Goal: Task Accomplishment & Management: Manage account settings

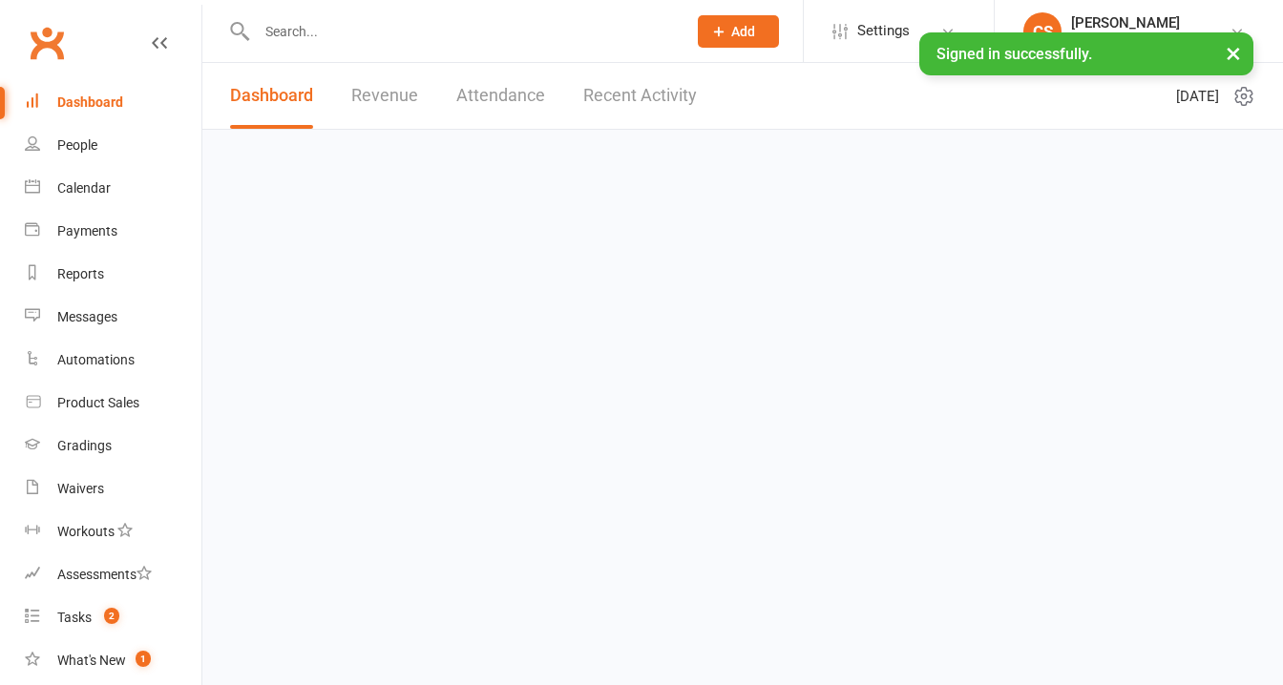
click at [1233, 55] on button "×" at bounding box center [1233, 52] width 34 height 41
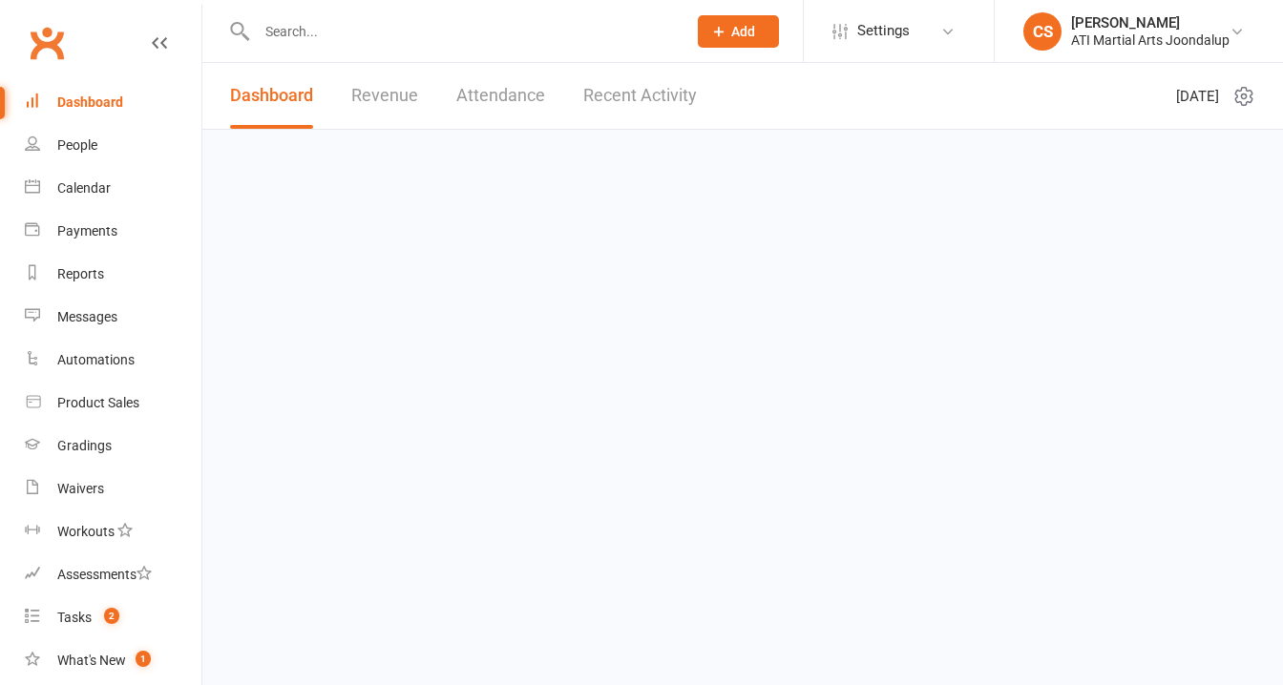
click at [152, 32] on link at bounding box center [159, 60] width 15 height 57
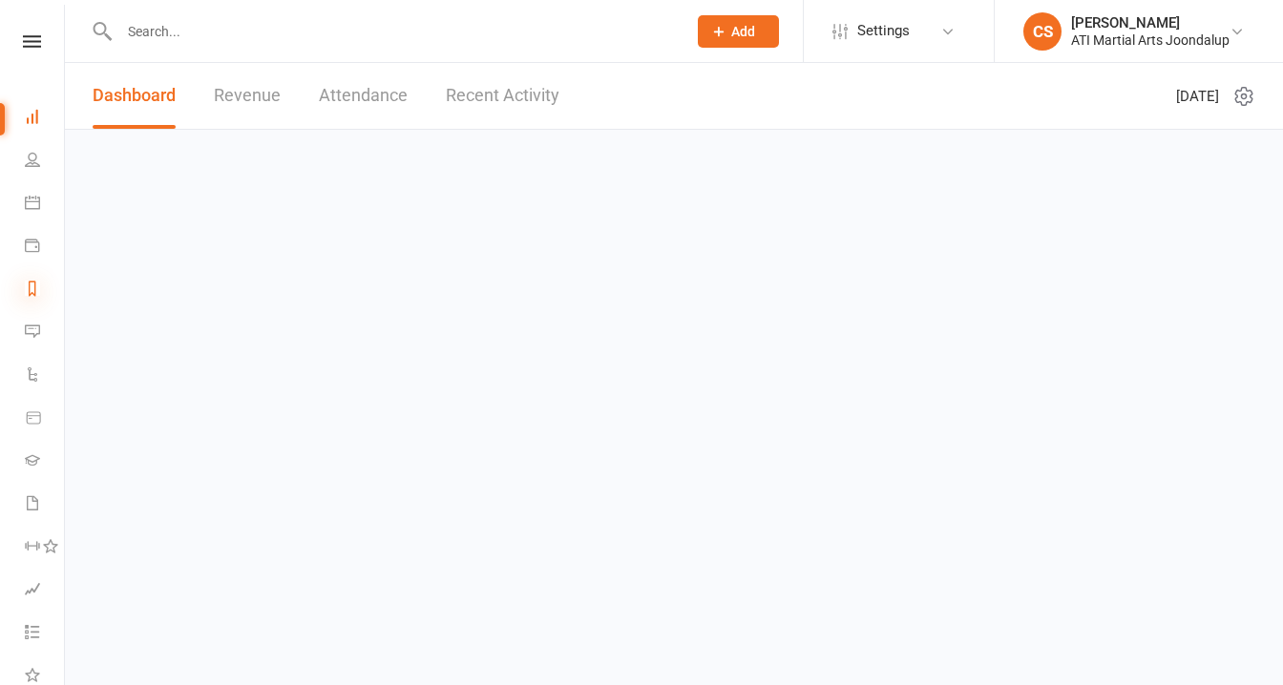
click at [35, 281] on icon at bounding box center [32, 288] width 15 height 15
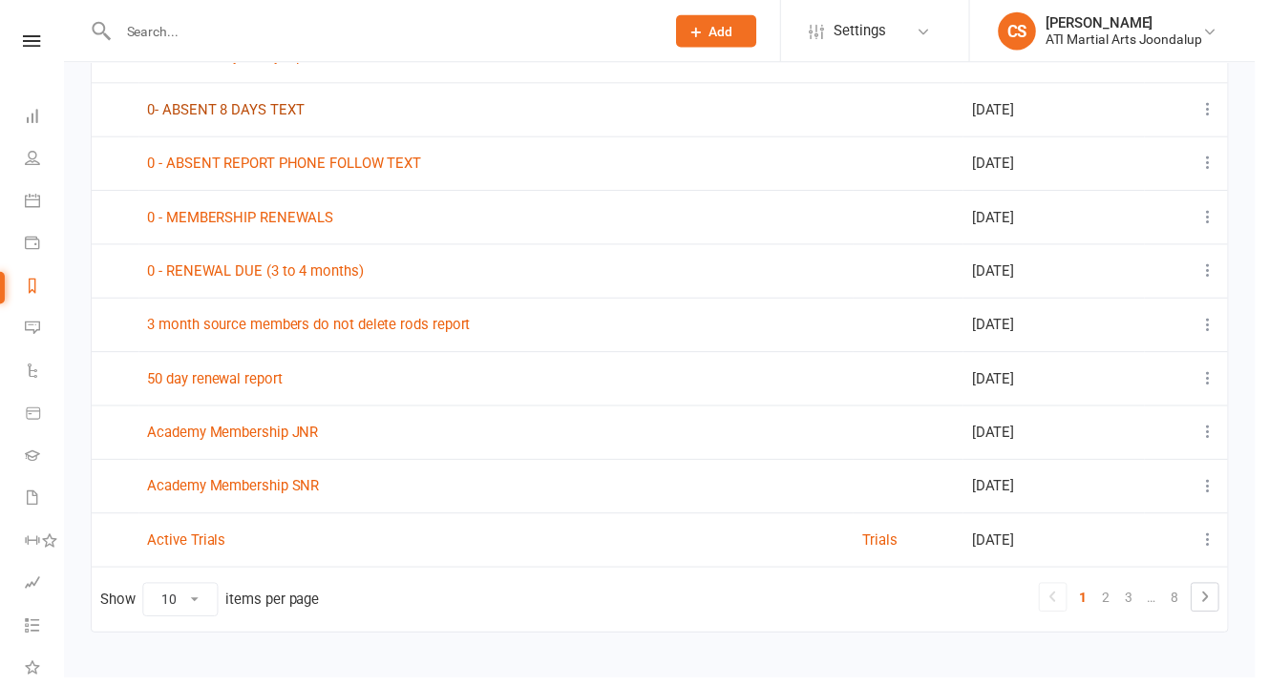
scroll to position [263, 0]
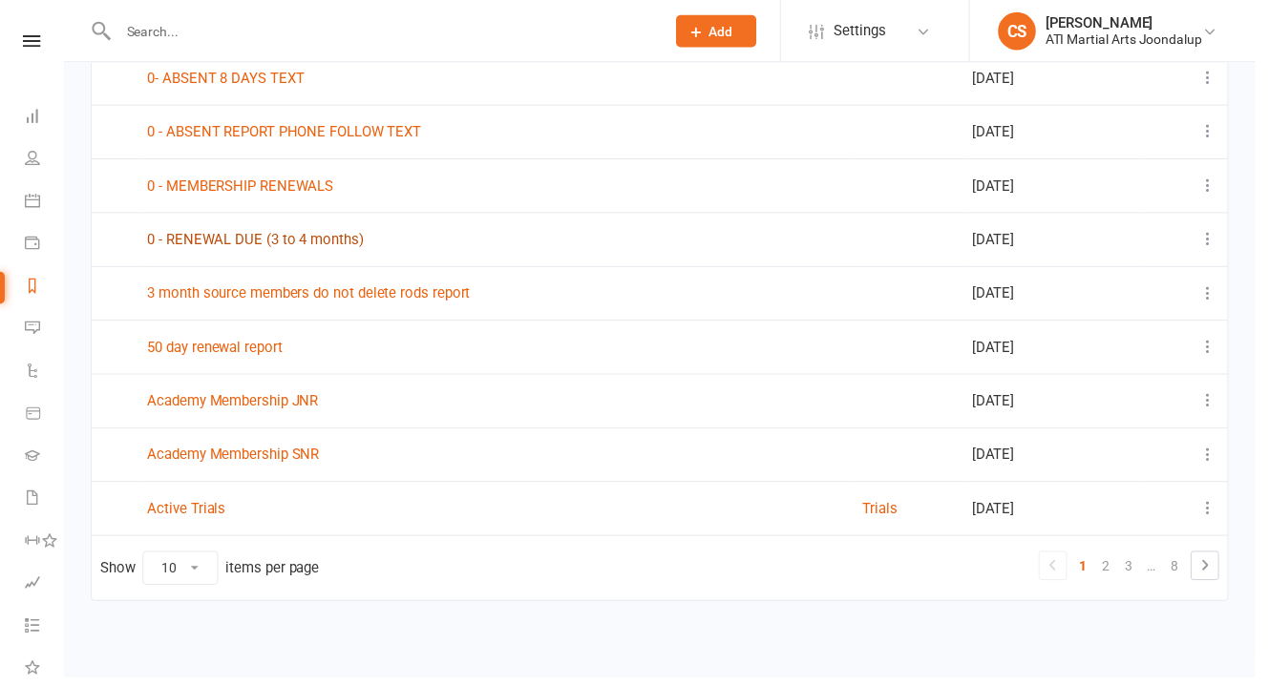
click at [238, 238] on link "0 - RENEWAL DUE (3 to 4 months)" at bounding box center [258, 242] width 219 height 17
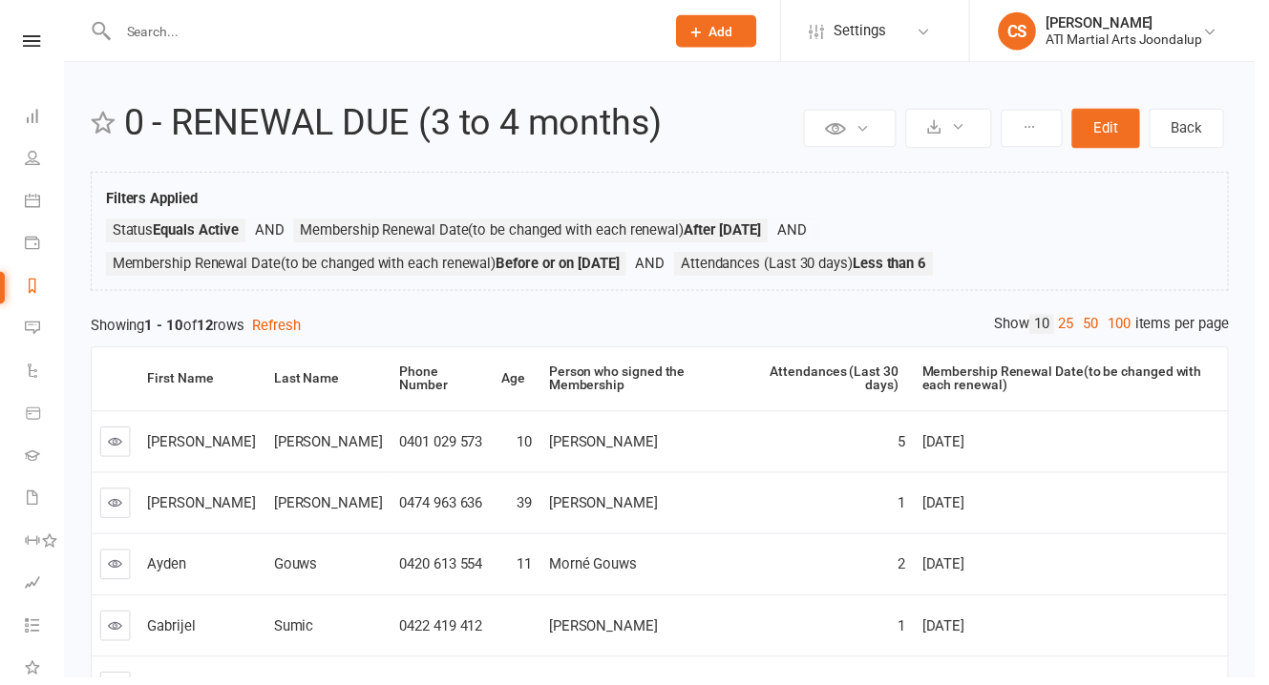
click at [125, 35] on input "text" at bounding box center [386, 31] width 545 height 27
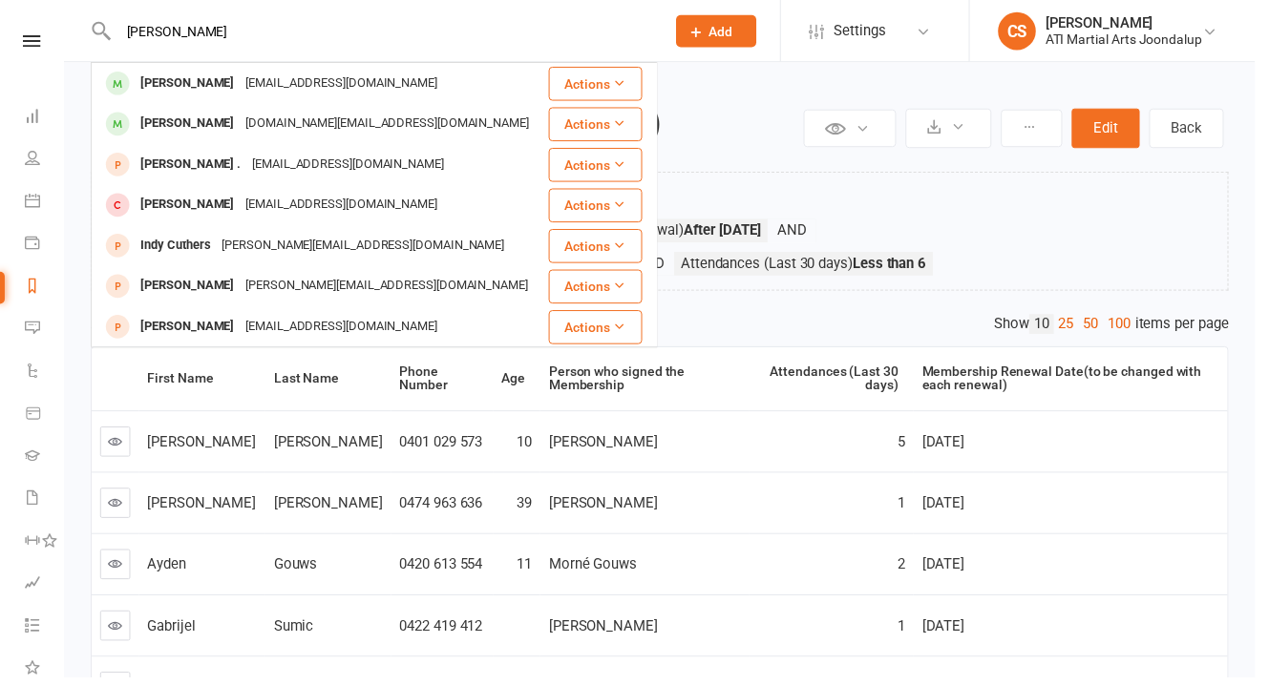
type input "[PERSON_NAME] metro"
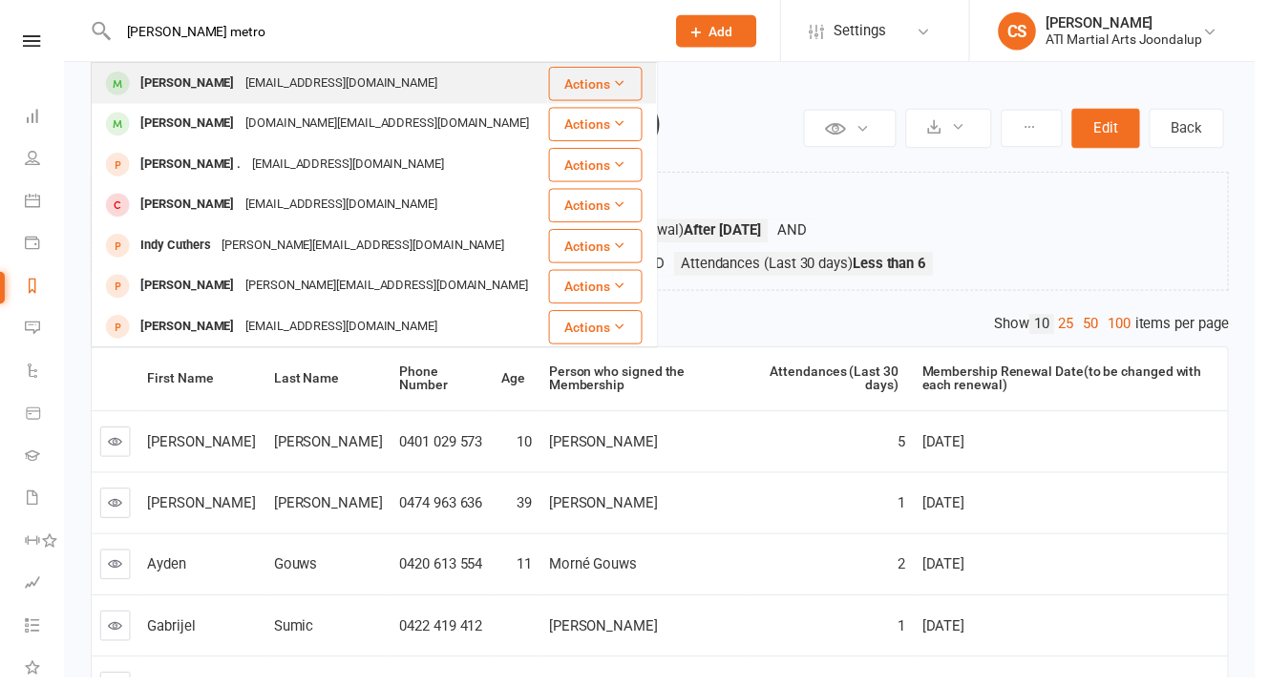
drag, startPoint x: 125, startPoint y: 35, endPoint x: 172, endPoint y: 82, distance: 66.1
click at [172, 82] on div "[PERSON_NAME]" at bounding box center [190, 85] width 106 height 28
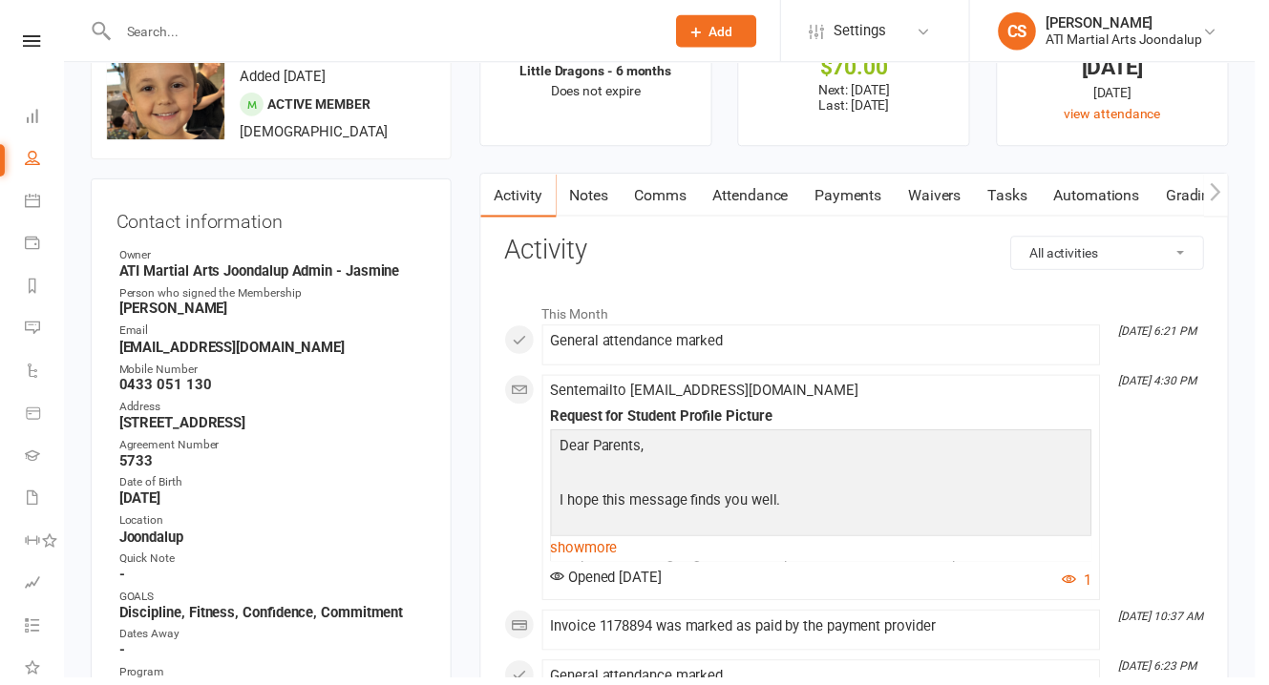
scroll to position [132, 0]
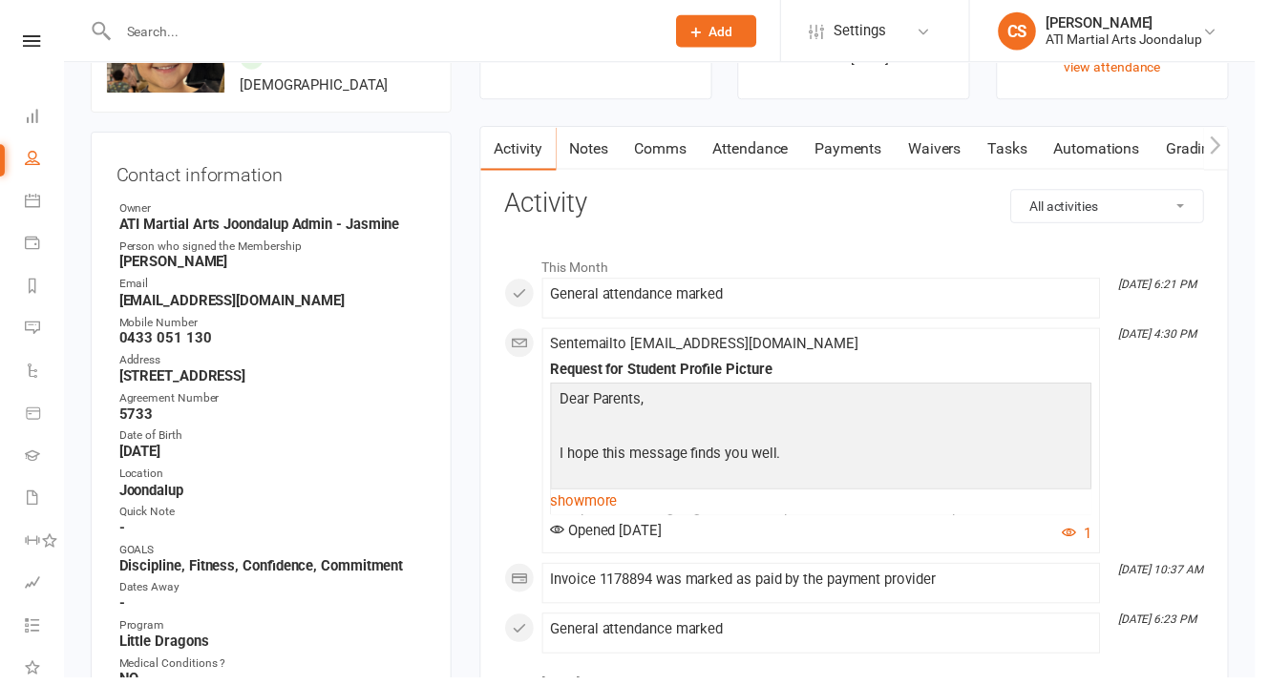
click at [823, 129] on link "Payments" at bounding box center [857, 150] width 95 height 44
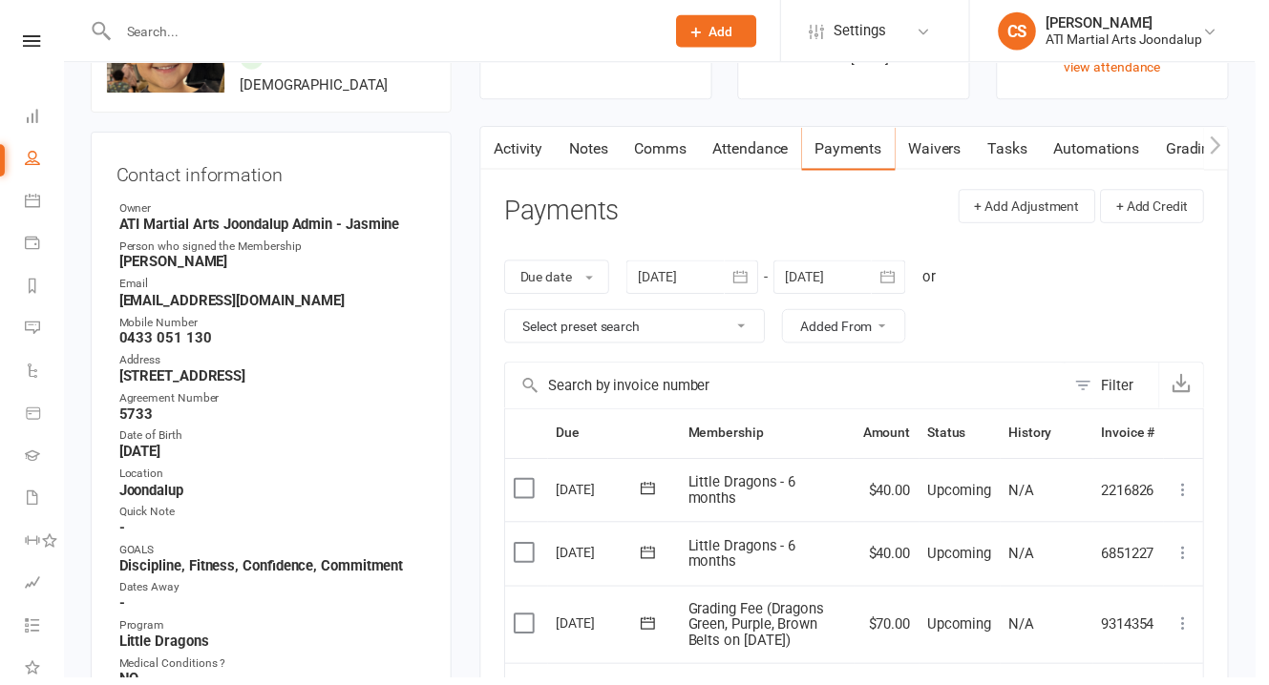
click at [835, 263] on div at bounding box center [849, 280] width 134 height 34
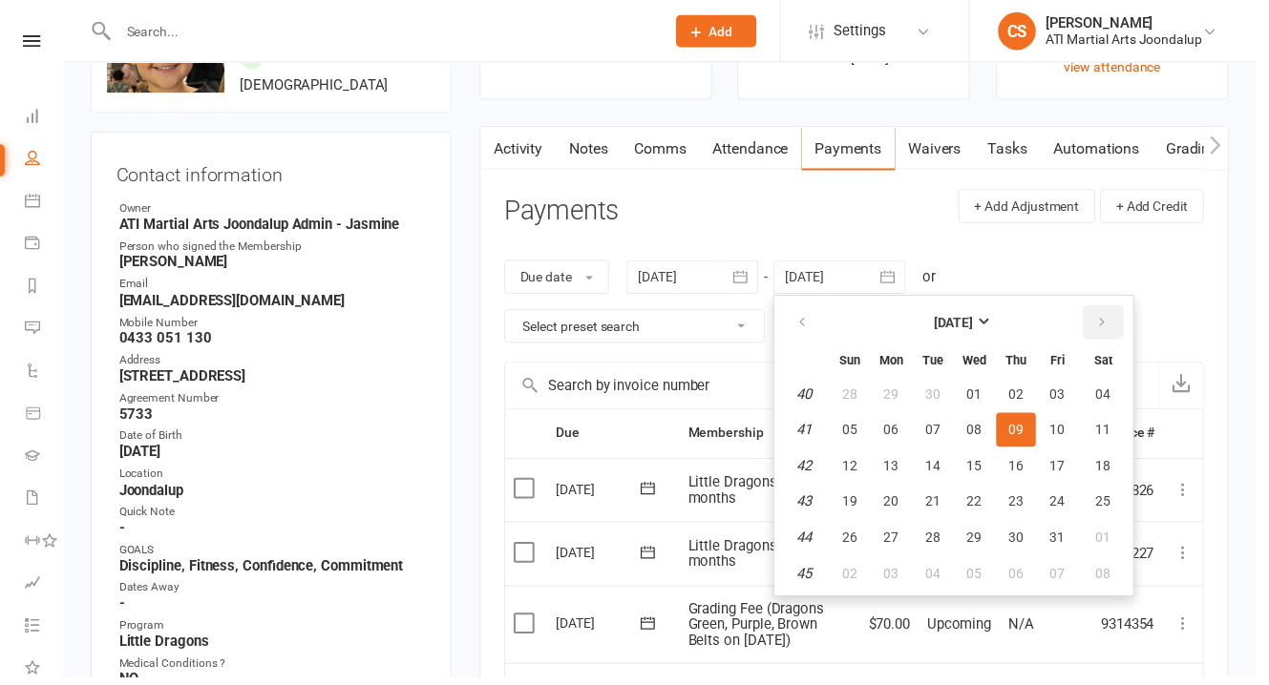
click at [1107, 318] on icon "button" at bounding box center [1113, 325] width 13 height 15
click at [1107, 536] on span "29" at bounding box center [1114, 543] width 15 height 15
type input "[DATE]"
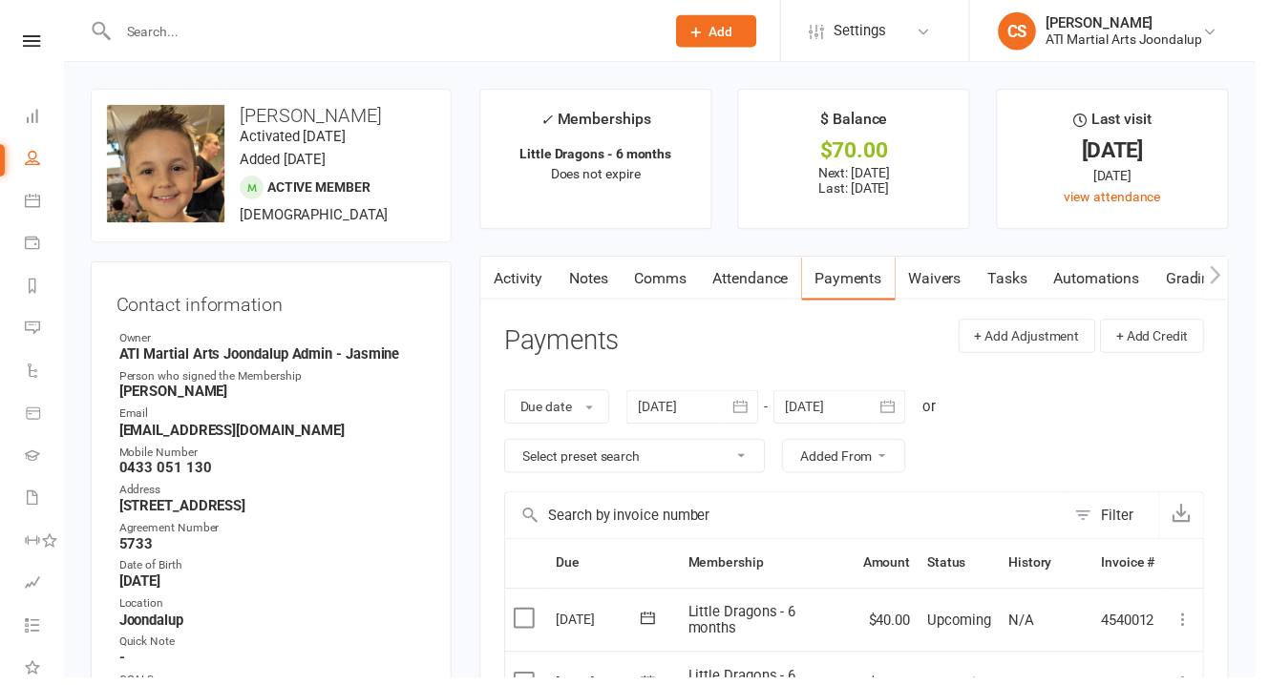
click at [860, 394] on div at bounding box center [849, 411] width 134 height 34
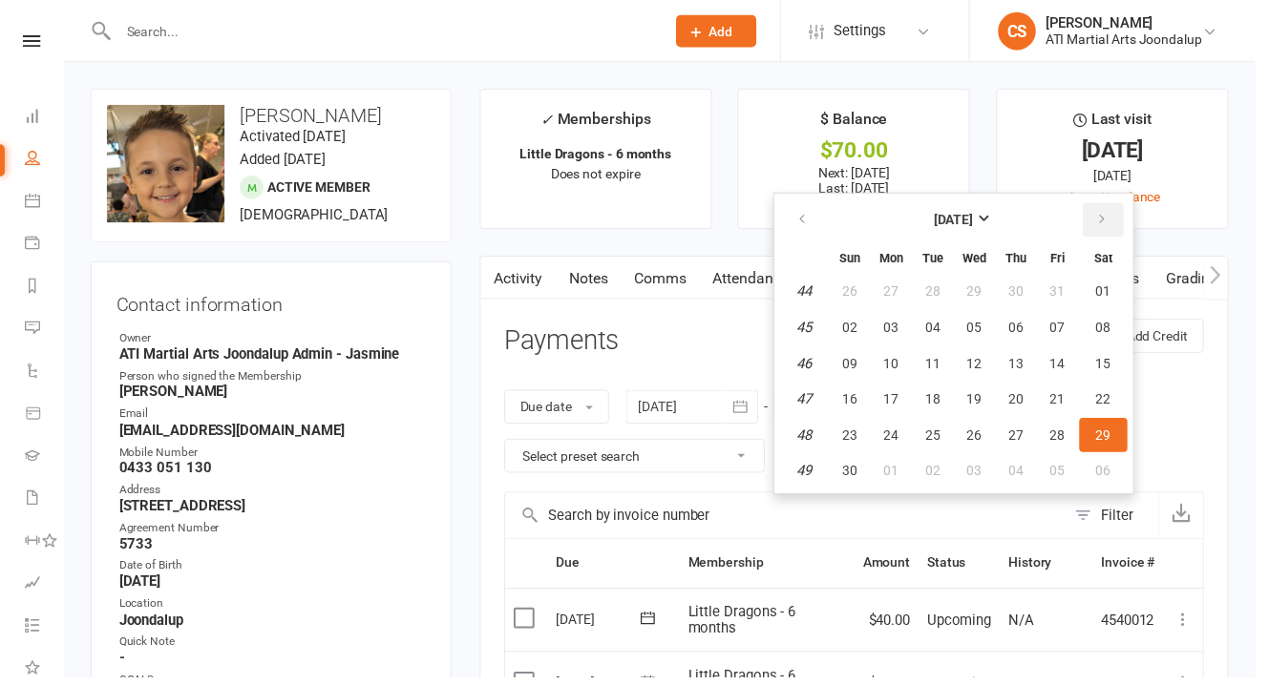
click at [1095, 205] on button "button" at bounding box center [1115, 222] width 41 height 34
click at [800, 205] on button "button" at bounding box center [812, 222] width 41 height 34
click at [712, 394] on div at bounding box center [700, 411] width 134 height 34
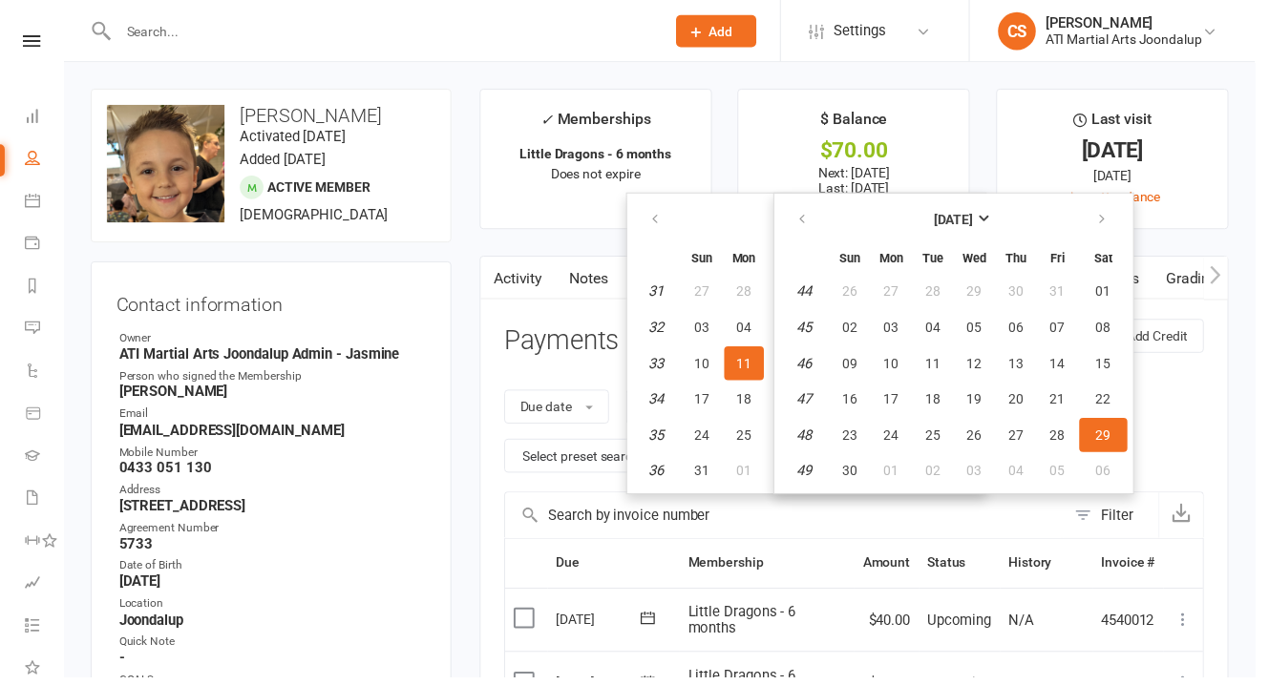
click at [603, 330] on h3 "Payments" at bounding box center [568, 345] width 116 height 30
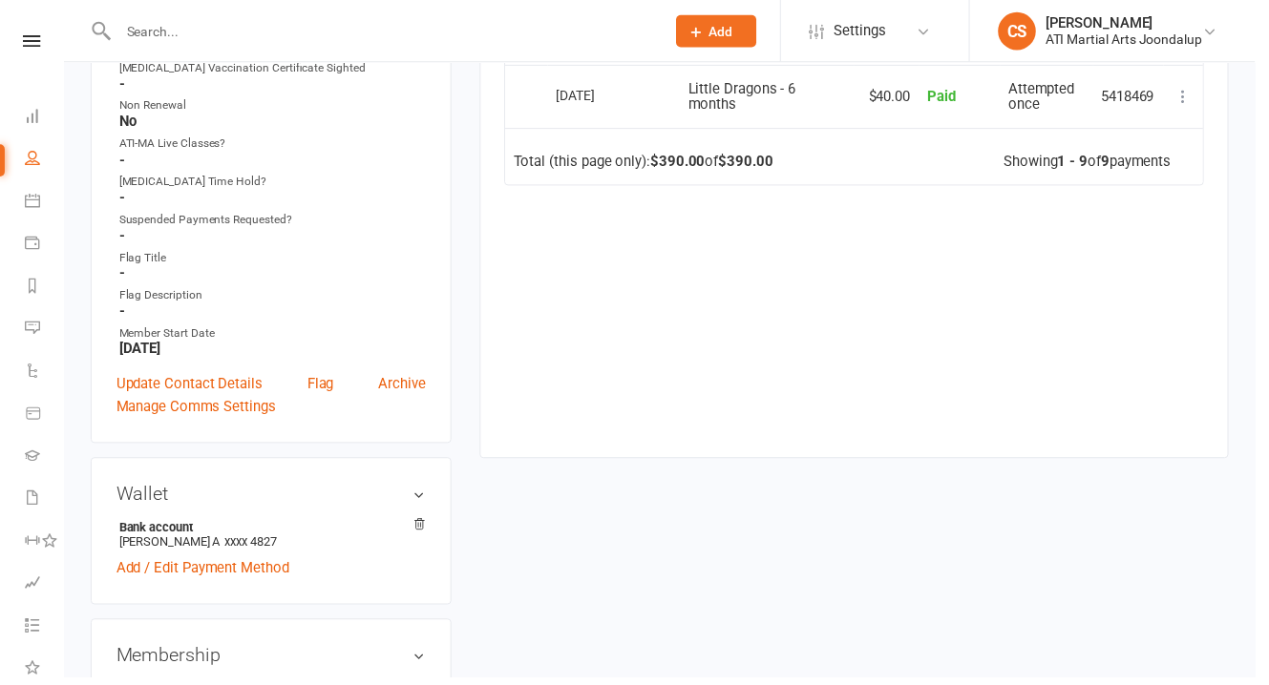
scroll to position [1511, 0]
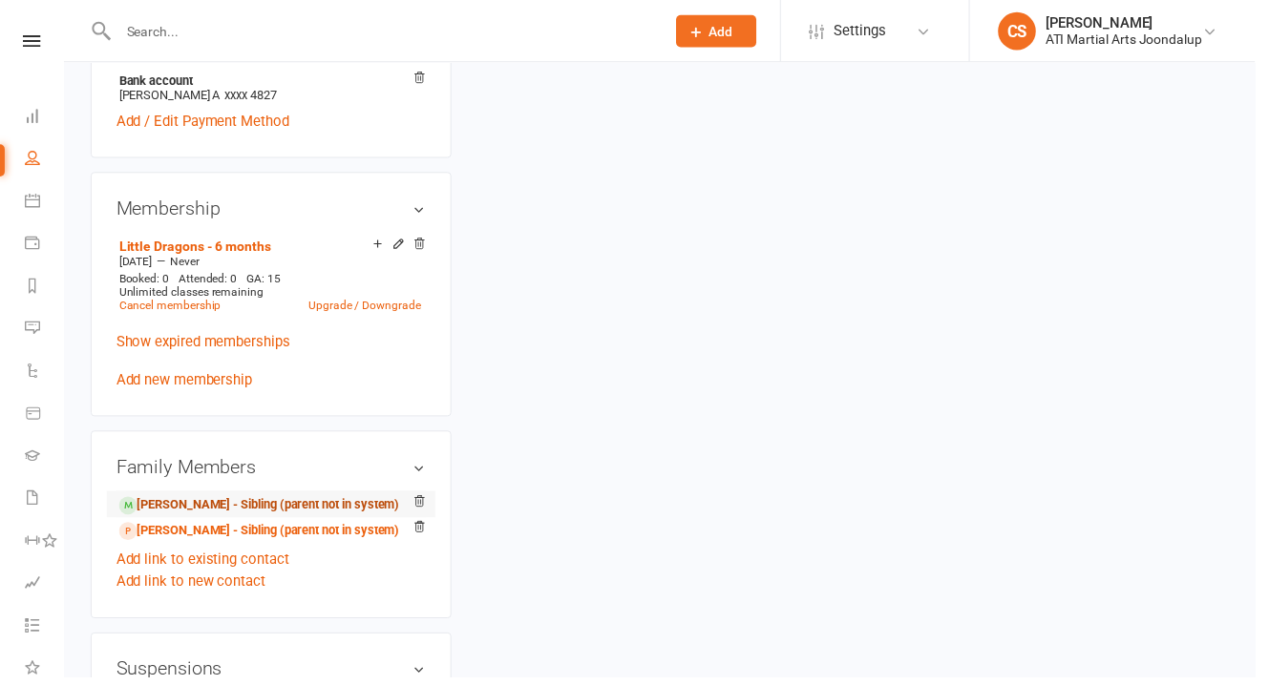
click at [203, 501] on link "[PERSON_NAME] - Sibling (parent not in system)" at bounding box center [262, 511] width 284 height 20
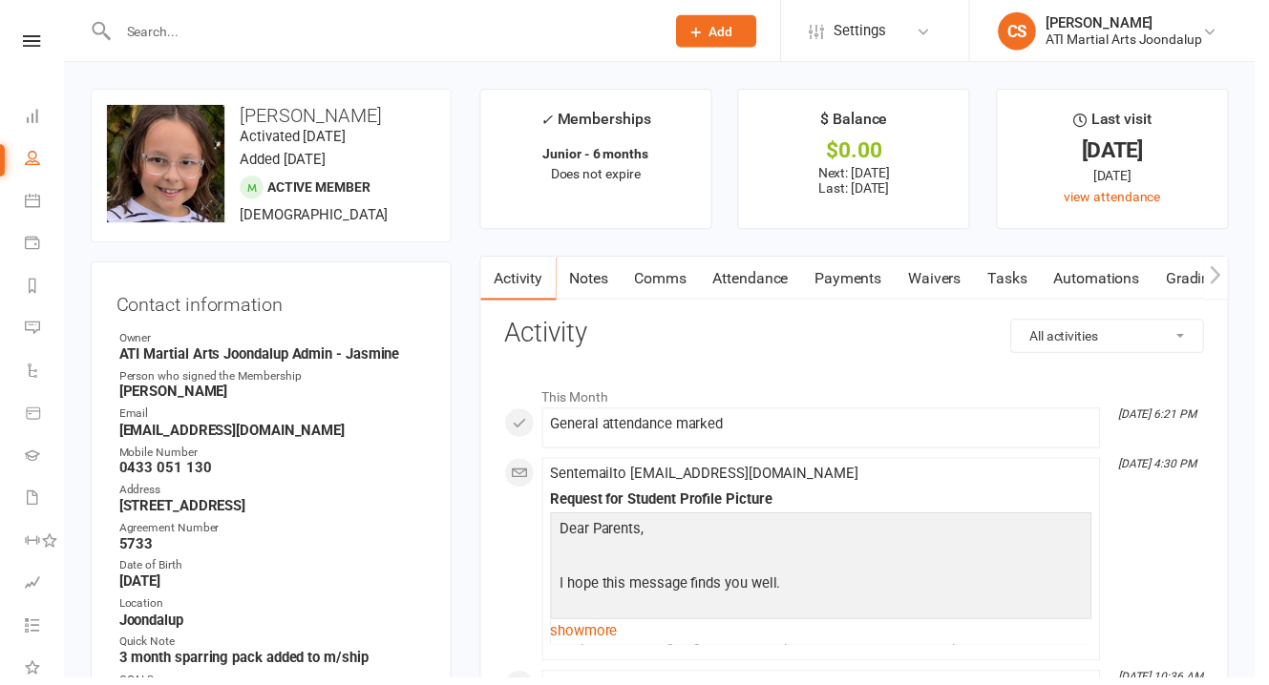
click at [810, 264] on link "Payments" at bounding box center [857, 282] width 95 height 44
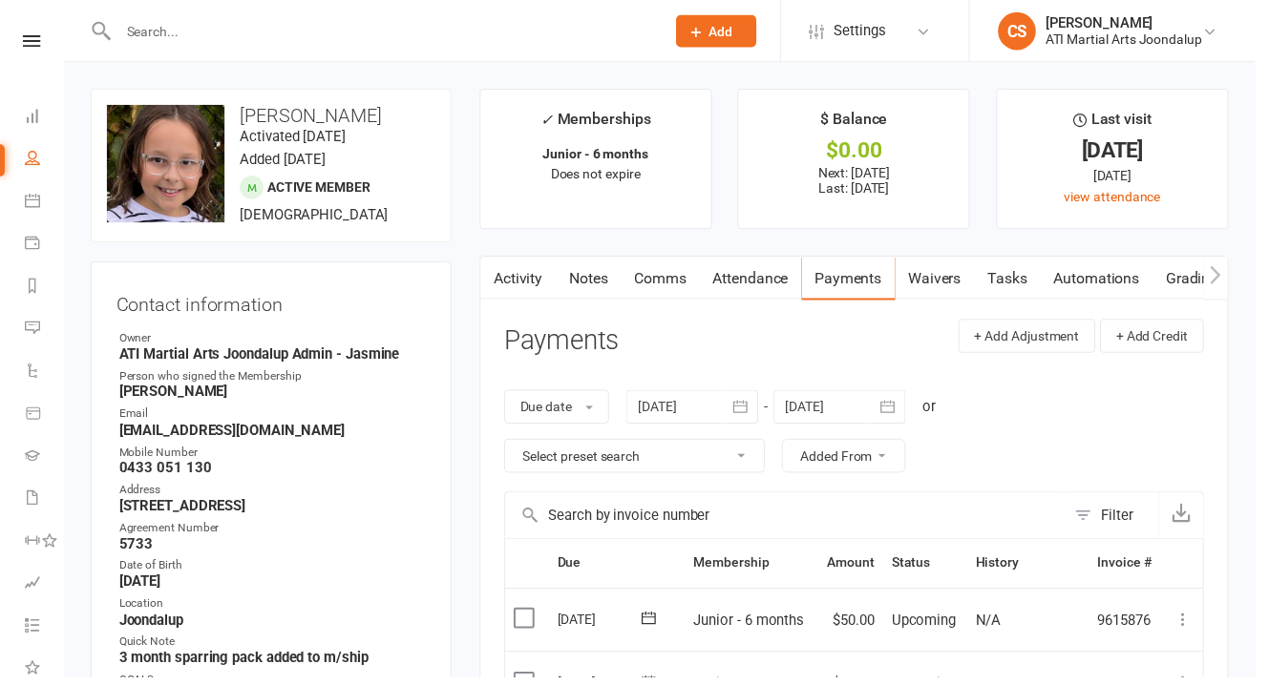
drag, startPoint x: 836, startPoint y: 391, endPoint x: 954, endPoint y: 378, distance: 118.2
click at [838, 394] on div at bounding box center [849, 411] width 134 height 34
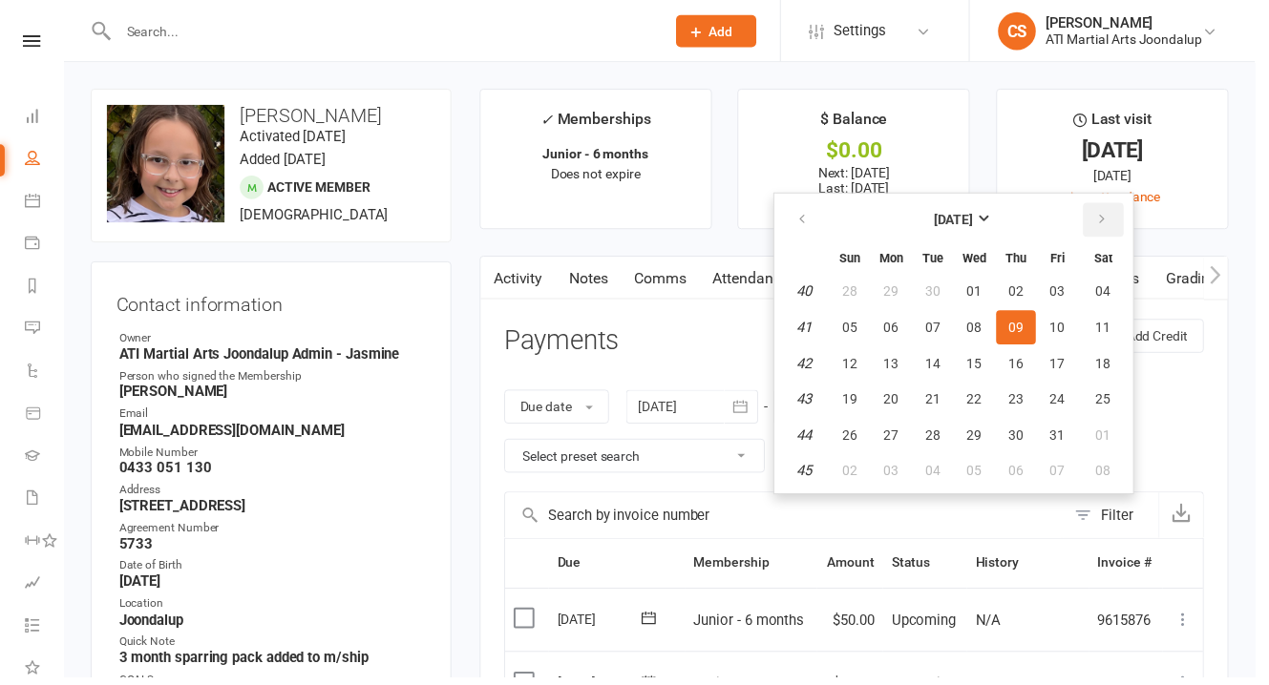
click at [1107, 215] on icon "button" at bounding box center [1113, 222] width 13 height 15
click at [1061, 432] on span "30" at bounding box center [1068, 439] width 15 height 15
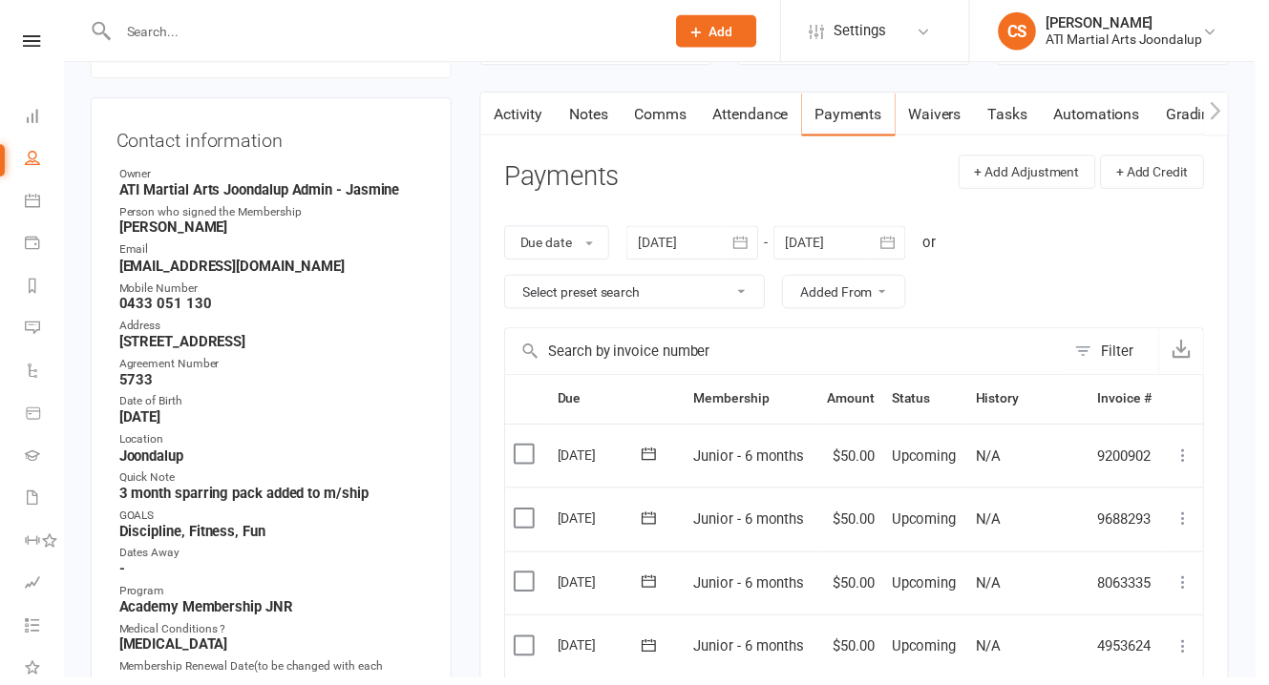
scroll to position [115, 0]
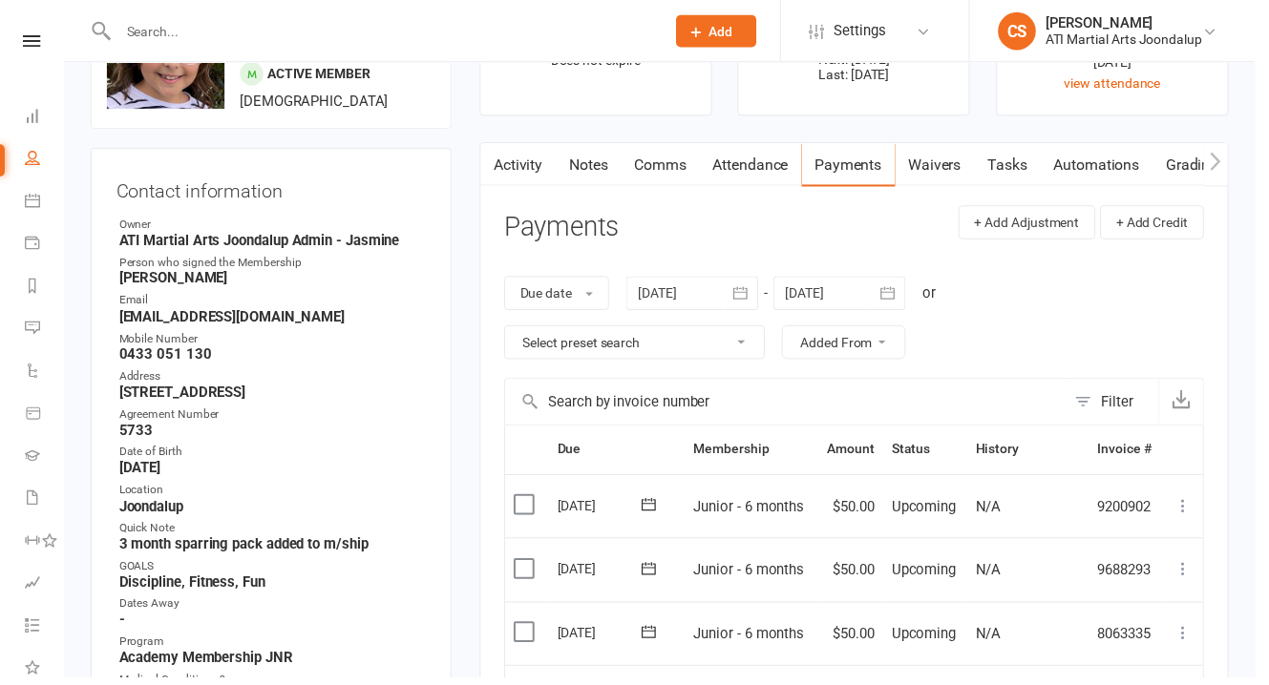
click at [856, 280] on div at bounding box center [849, 297] width 134 height 34
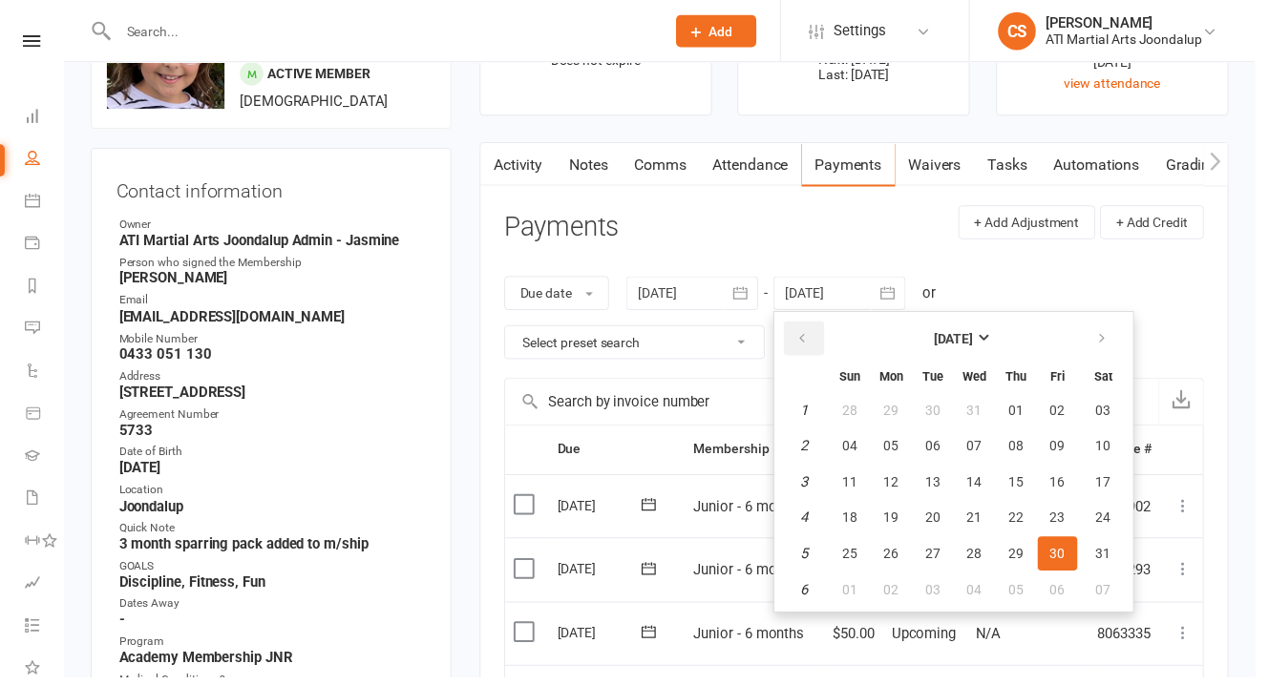
click at [808, 326] on button "button" at bounding box center [812, 343] width 41 height 34
click at [807, 335] on icon "button" at bounding box center [811, 342] width 13 height 15
click at [1107, 553] on span "29" at bounding box center [1114, 560] width 15 height 15
type input "[DATE]"
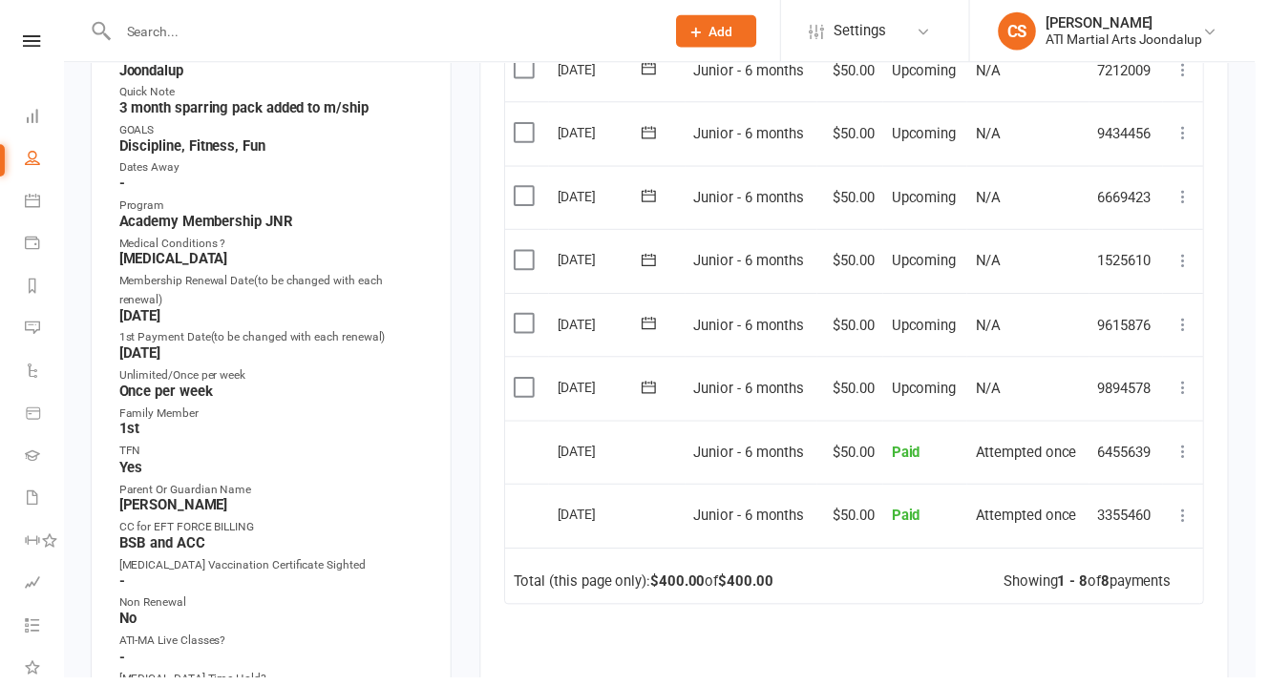
scroll to position [0, 0]
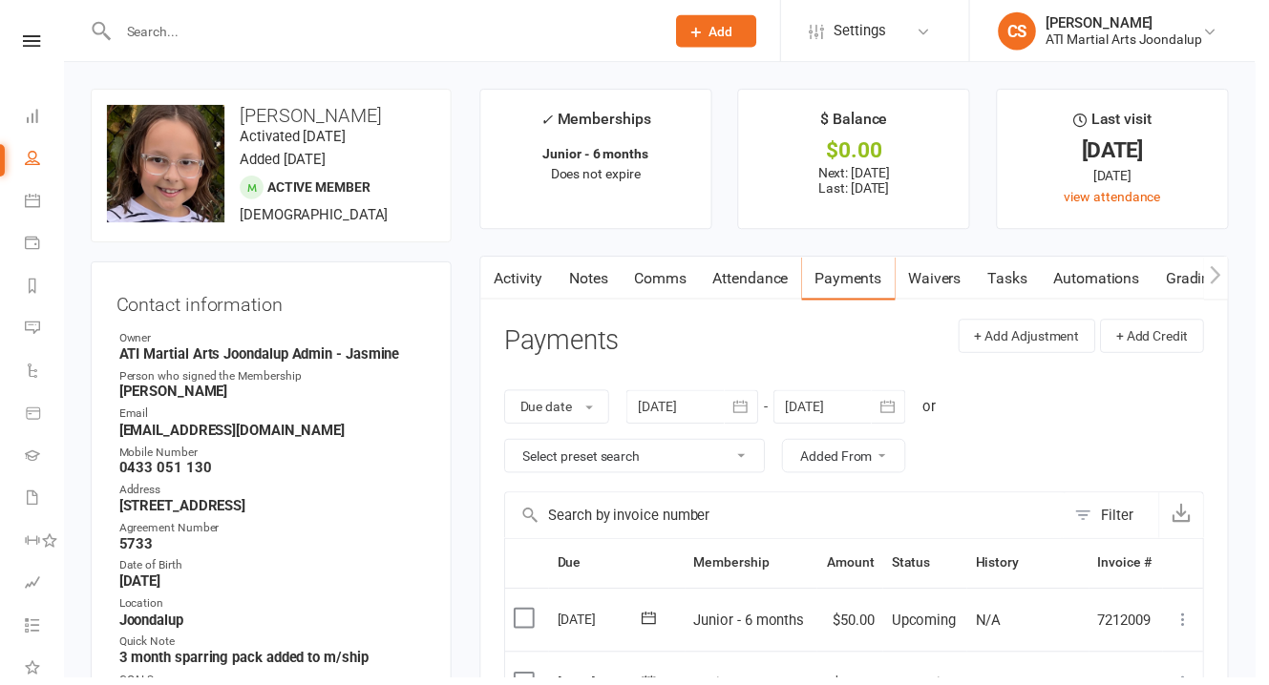
click at [181, 29] on input "text" at bounding box center [386, 31] width 545 height 27
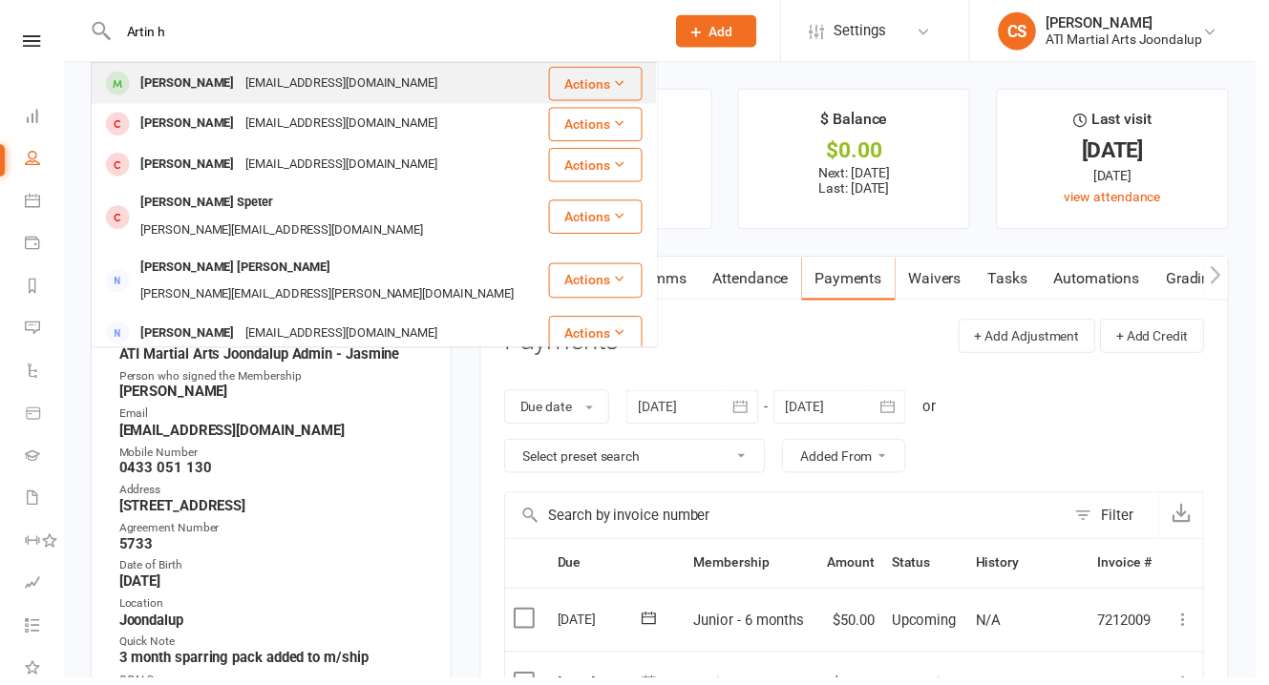
type input "Artin h"
click at [242, 74] on div "[EMAIL_ADDRESS][DOMAIN_NAME]" at bounding box center [344, 85] width 205 height 28
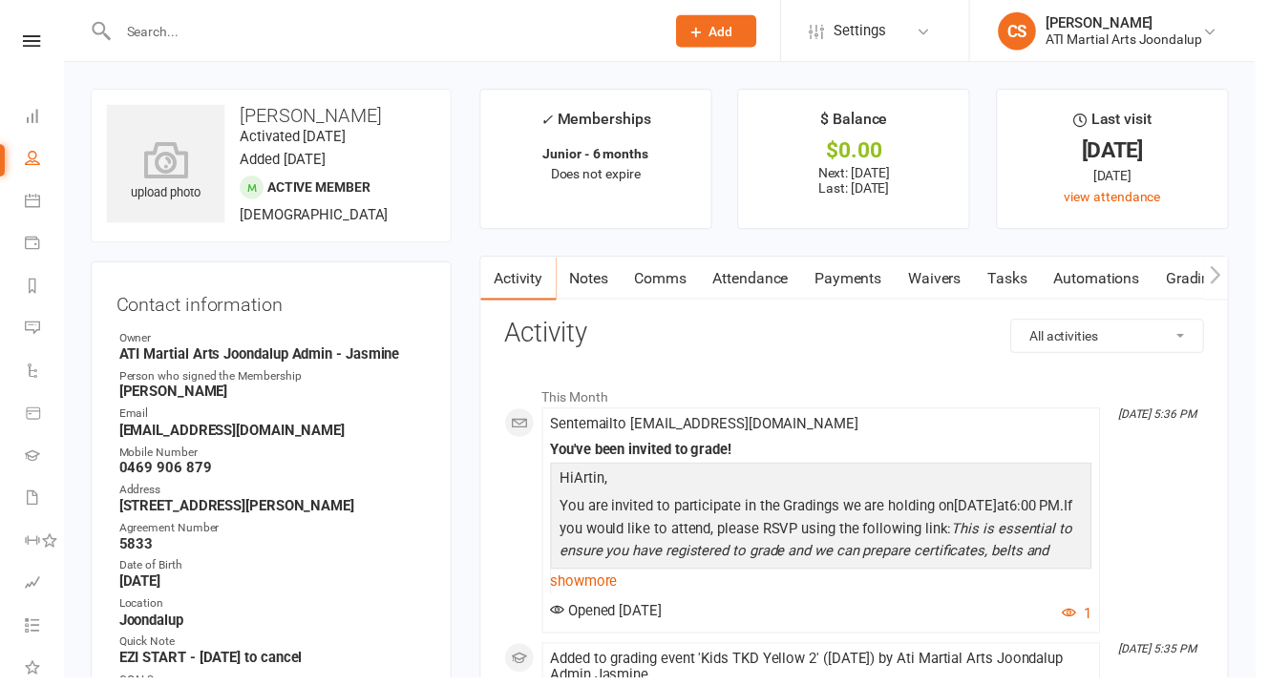
click at [824, 260] on link "Payments" at bounding box center [857, 282] width 95 height 44
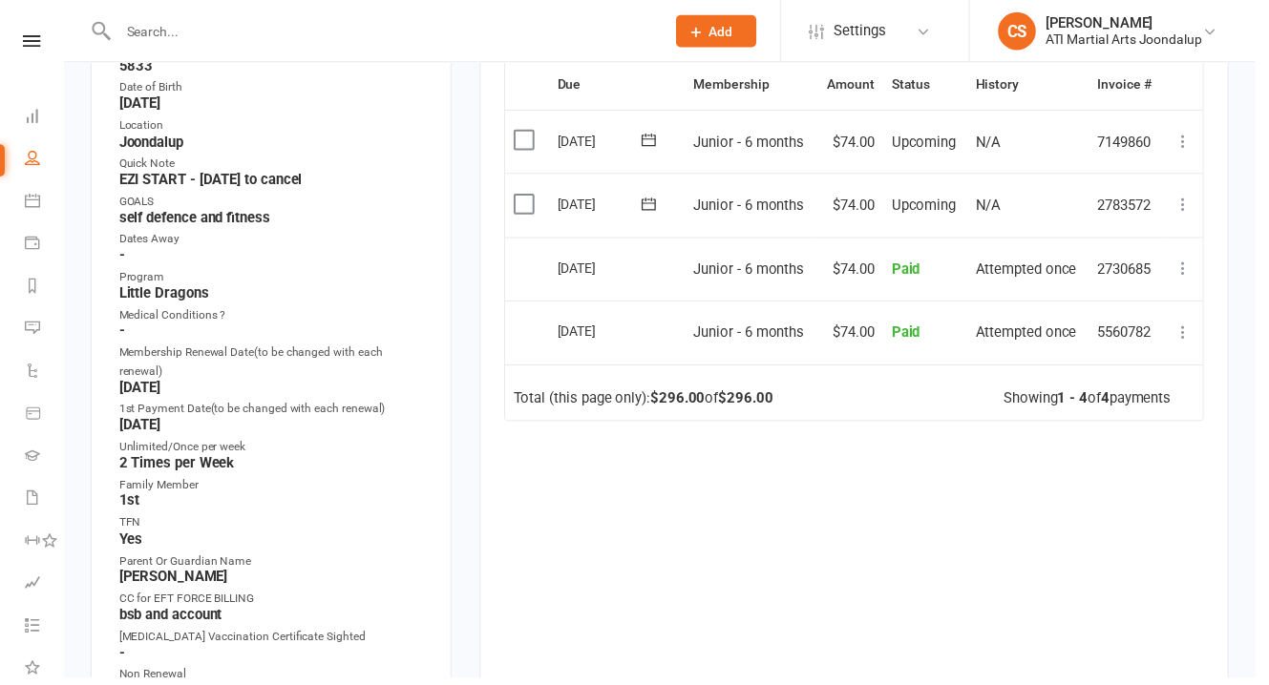
scroll to position [485, 0]
